Goal: Task Accomplishment & Management: Complete application form

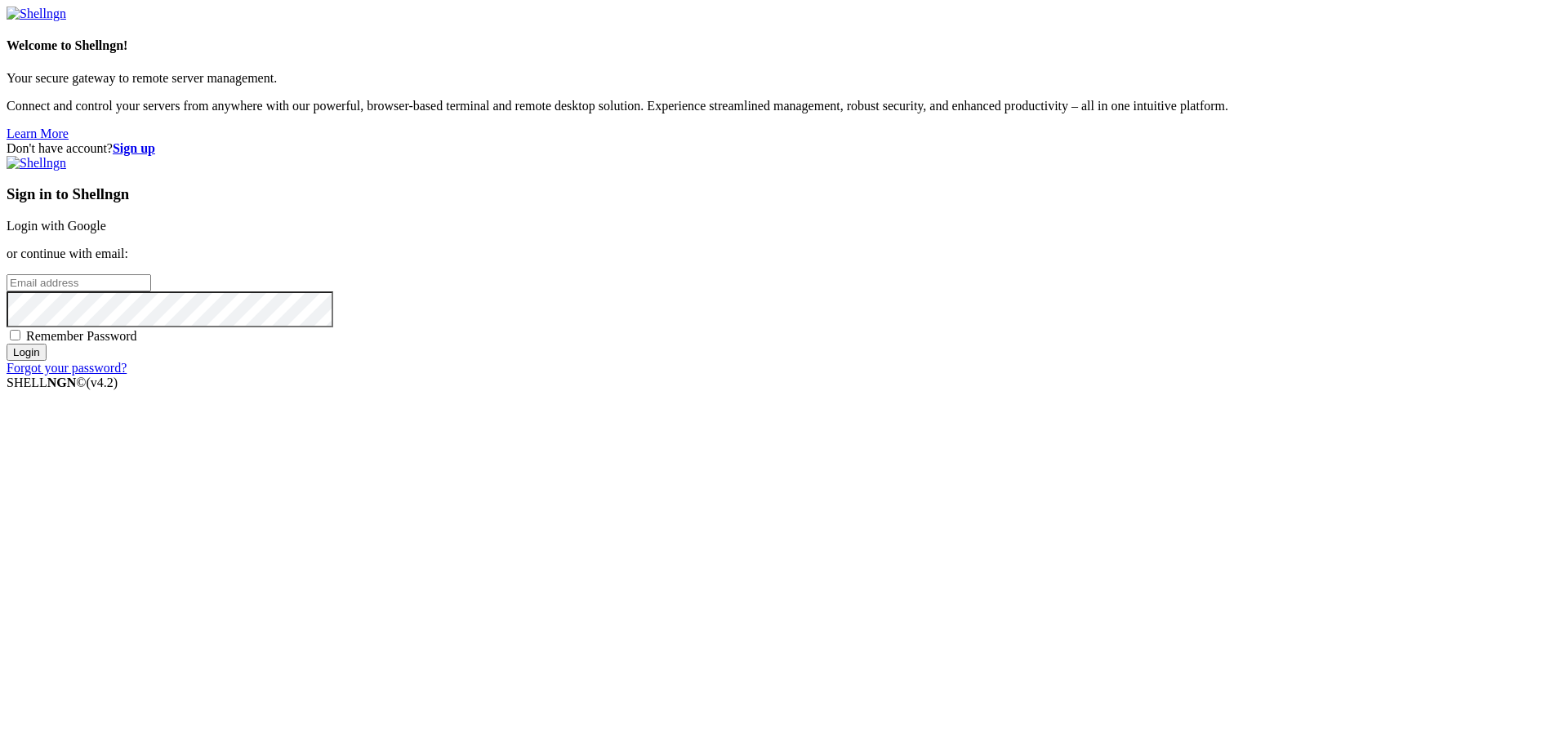
click at [1026, 261] on p "or continue with email:" at bounding box center [784, 254] width 1554 height 15
click at [151, 292] on input "email" at bounding box center [79, 283] width 144 height 17
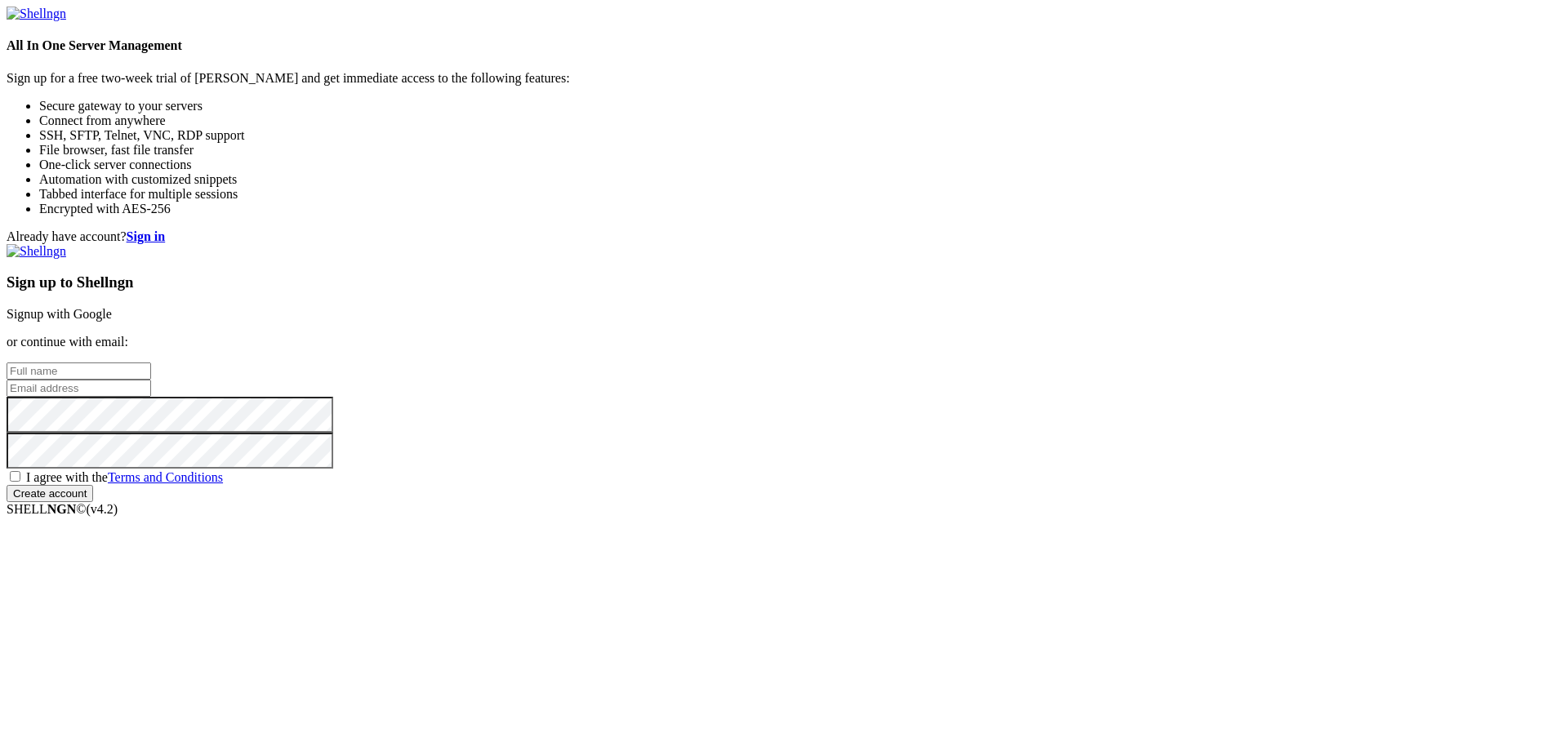
click at [1007, 335] on p "or continue with email:" at bounding box center [784, 342] width 1554 height 15
click at [151, 363] on input "text" at bounding box center [79, 370] width 144 height 17
click at [151, 379] on input "email" at bounding box center [79, 387] width 144 height 17
click at [965, 380] on div "Sign up to Shellngn Signup with Google or continue with email: I agree with the…" at bounding box center [784, 372] width 1554 height 258
click at [151, 379] on input "email" at bounding box center [79, 387] width 144 height 17
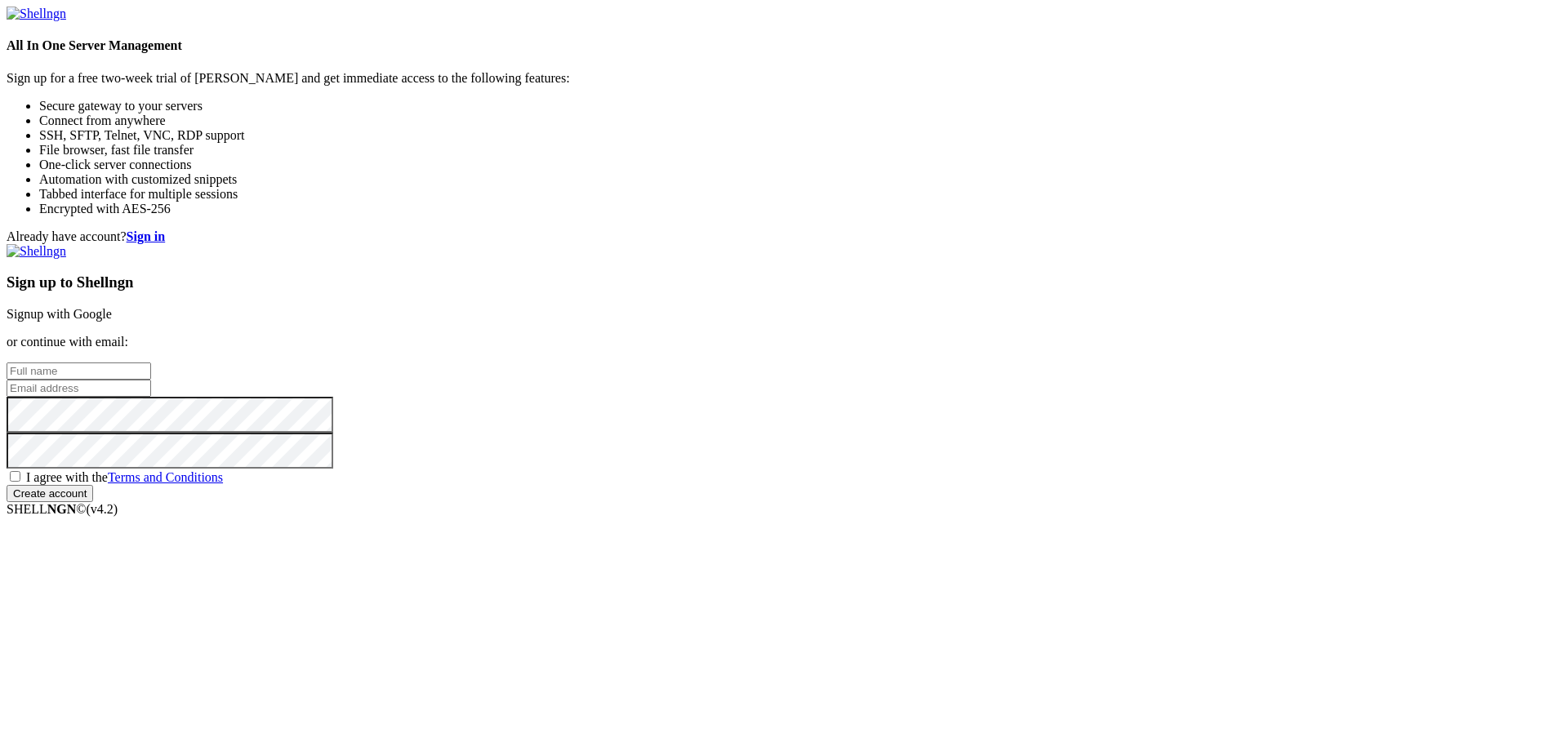
click at [151, 379] on input "email" at bounding box center [79, 387] width 144 height 17
click at [151, 363] on input "text" at bounding box center [79, 370] width 144 height 17
click at [151, 379] on input "email" at bounding box center [79, 387] width 144 height 17
click at [1513, 229] on div "Already have account? Sign in Sign up to Shellngn Signup with Google or continu…" at bounding box center [784, 365] width 1554 height 273
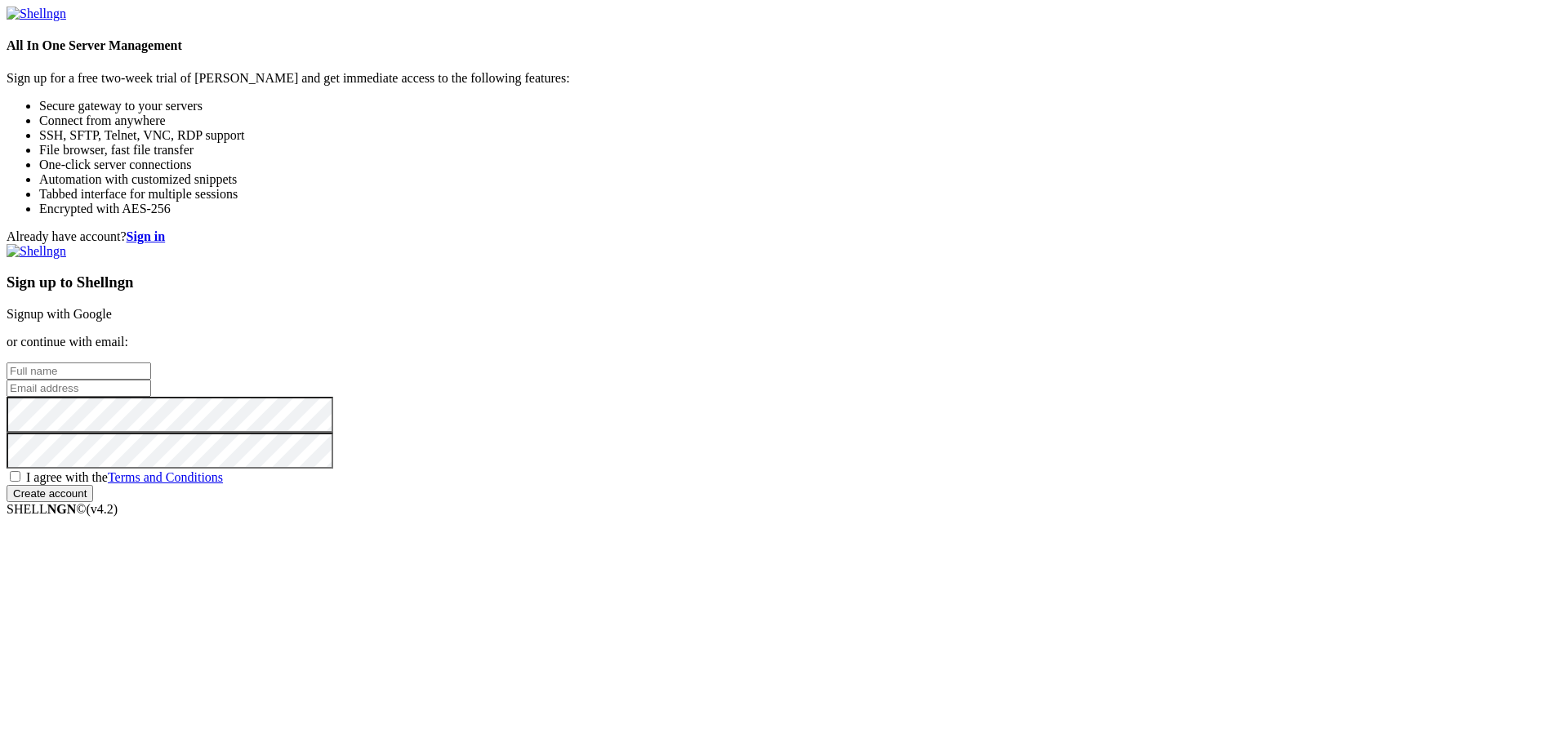
click at [1513, 229] on div "Already have account? Sign in" at bounding box center [784, 236] width 1554 height 15
click at [1524, 229] on div "Already have account? Sign in Sign up to Shellngn Signup with Google or continu…" at bounding box center [784, 365] width 1554 height 273
click at [165, 229] on strong "Sign in" at bounding box center [145, 236] width 39 height 14
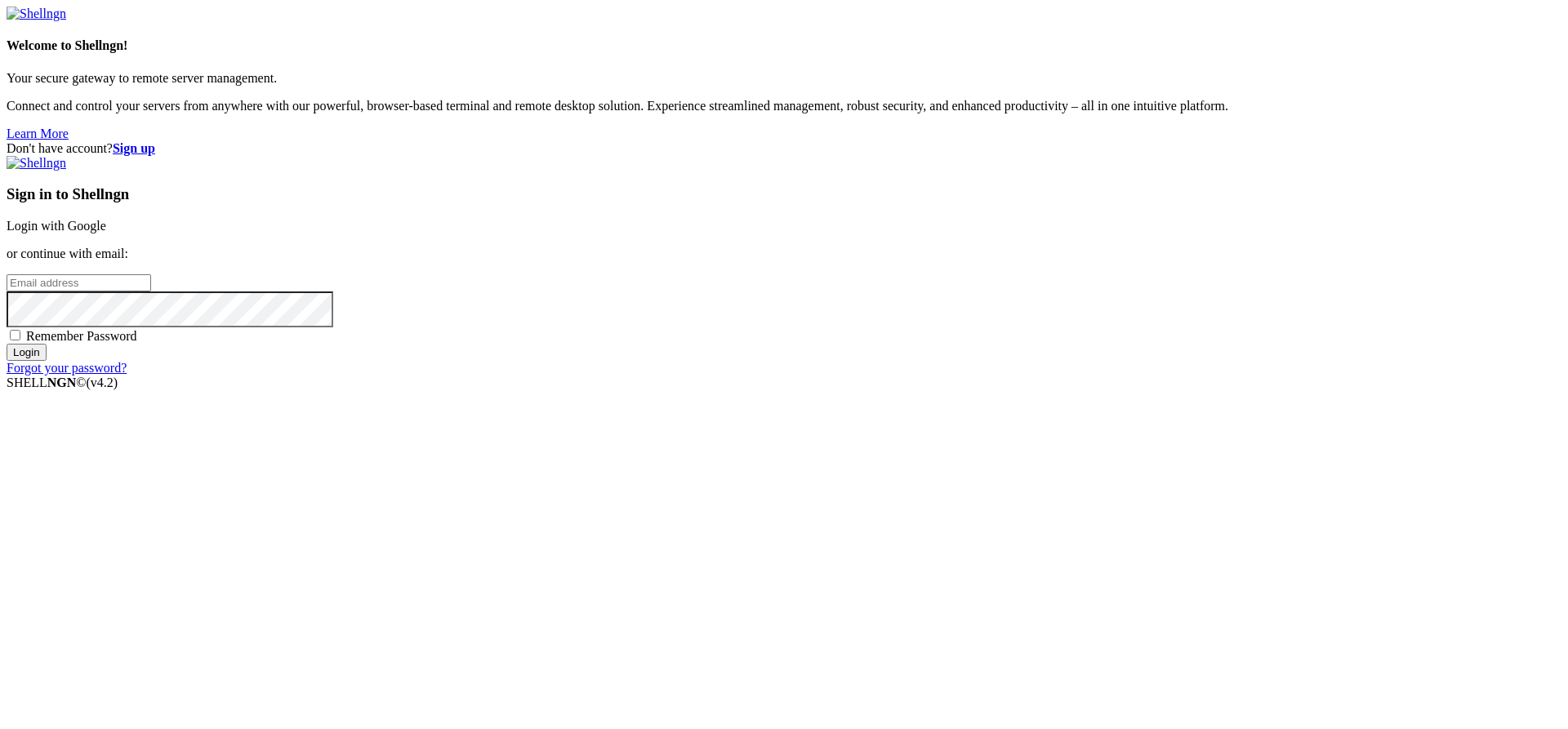
click at [155, 141] on strong "Sign up" at bounding box center [133, 148] width 43 height 14
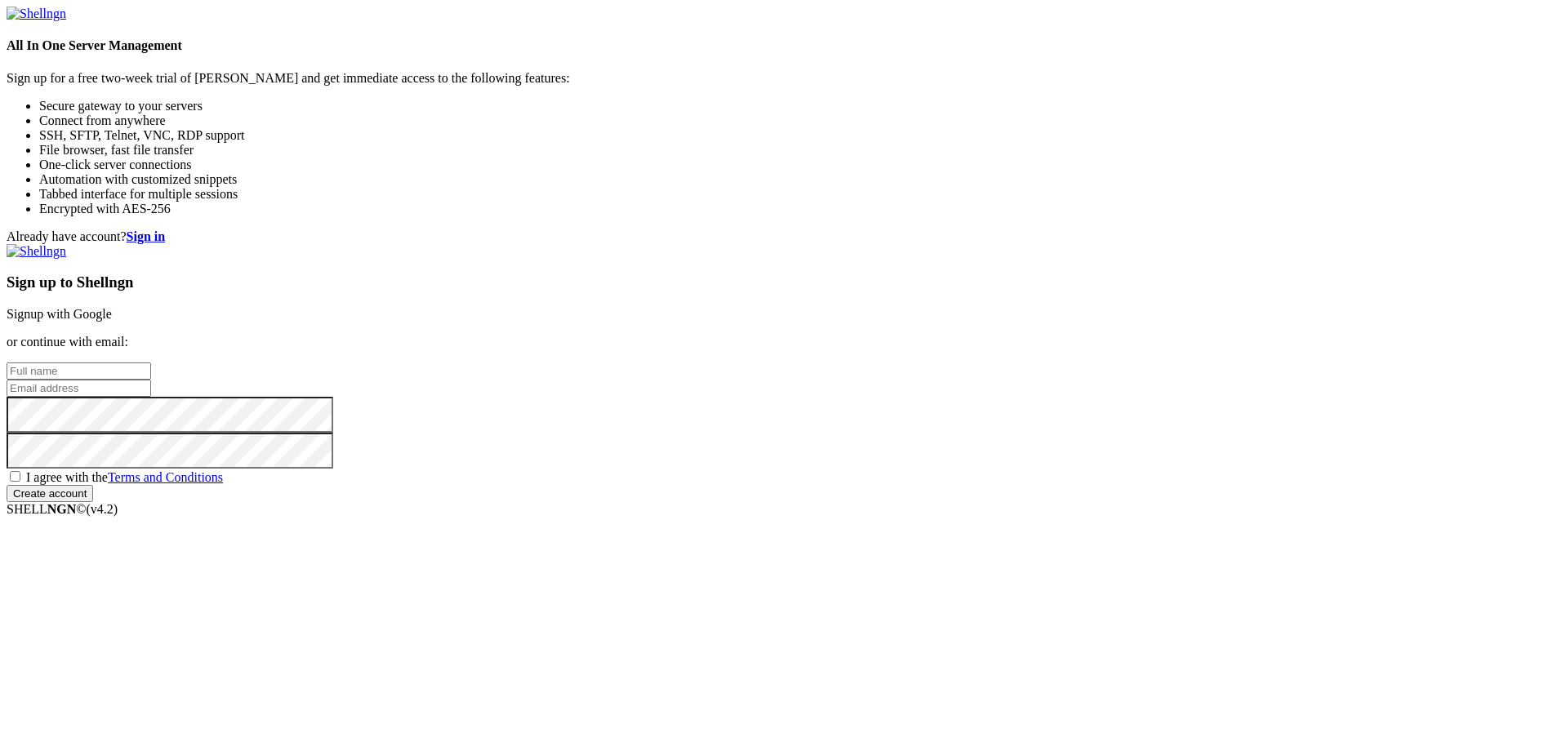
click at [151, 363] on input "text" at bounding box center [79, 370] width 144 height 17
type input "B"
click at [151, 379] on input "email" at bounding box center [79, 387] width 144 height 17
type input "b"
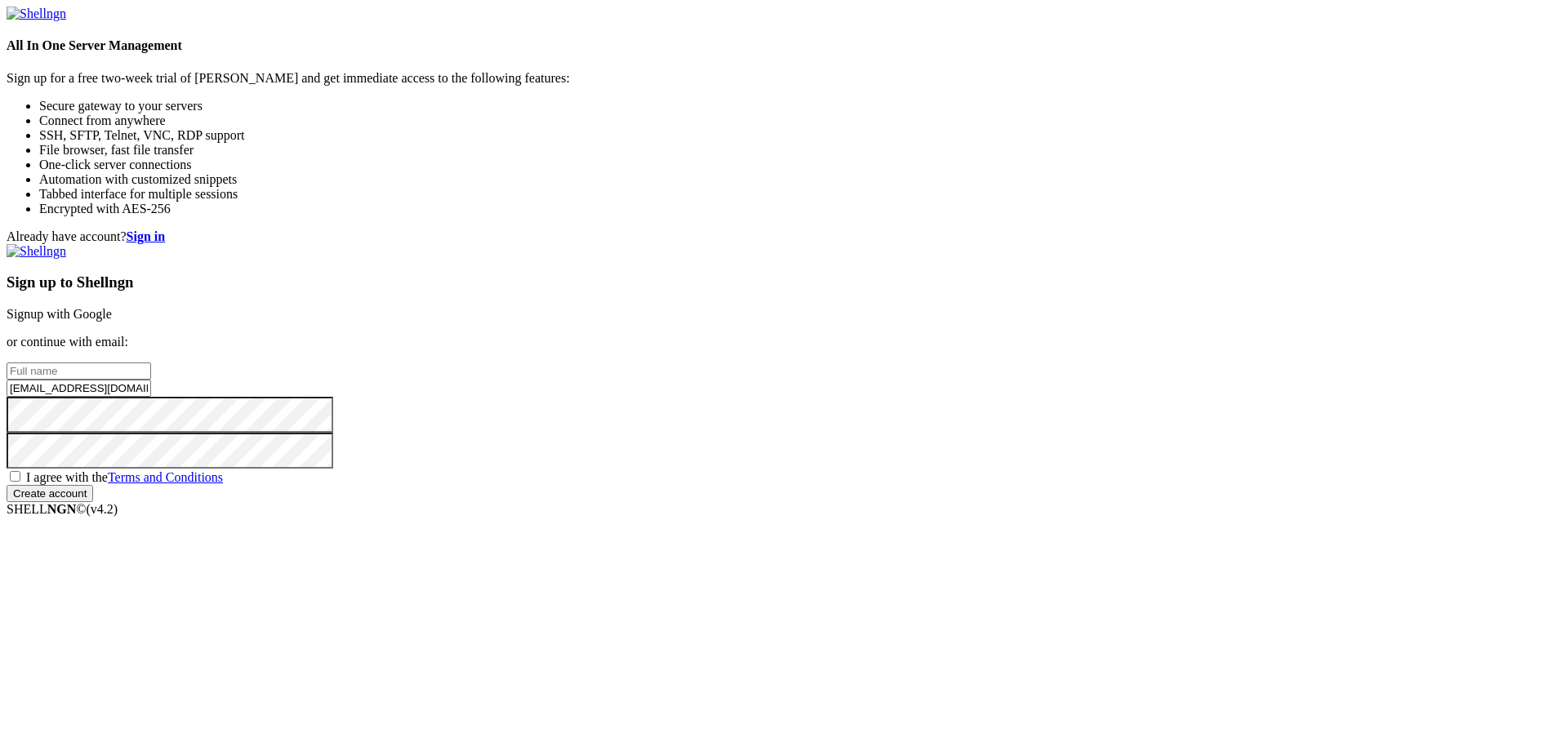
type input "[EMAIL_ADDRESS][DOMAIN_NAME]"
